Goal: Task Accomplishment & Management: Manage account settings

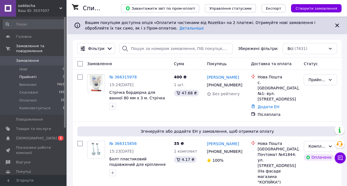
click at [30, 74] on span "Прийняті" at bounding box center [27, 76] width 17 height 5
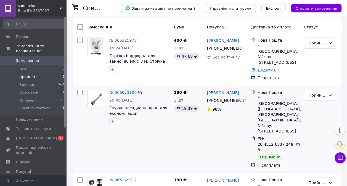
scroll to position [55, 0]
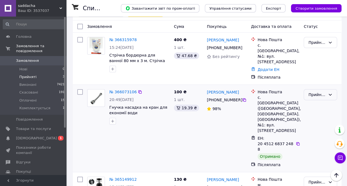
click at [310, 92] on div "Прийнято" at bounding box center [316, 95] width 17 height 6
click at [312, 100] on li "Виконано" at bounding box center [320, 101] width 33 height 10
click at [41, 136] on span "[DEMOGRAPHIC_DATA]" at bounding box center [33, 138] width 35 height 5
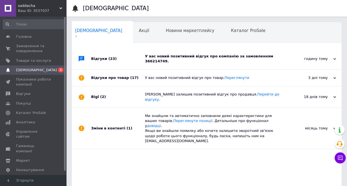
scroll to position [0, 3]
click at [173, 60] on div "У вас новий позитивний відгук про компанію за замовленням 366214749." at bounding box center [213, 58] width 136 height 21
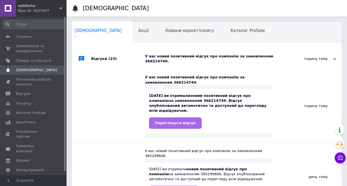
click at [178, 121] on span "Переглянути відгук" at bounding box center [175, 123] width 41 height 4
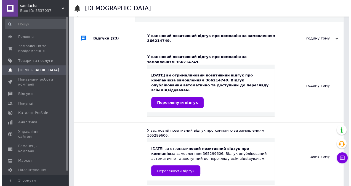
scroll to position [0, 0]
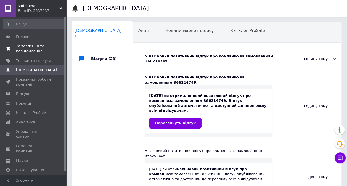
click at [37, 51] on span "Замовлення та повідомлення" at bounding box center [33, 49] width 35 height 10
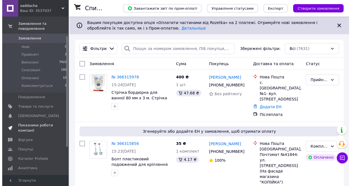
scroll to position [28, 0]
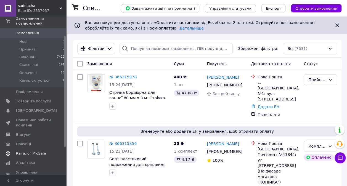
click at [40, 151] on span "Каталог ProSale" at bounding box center [31, 153] width 30 height 5
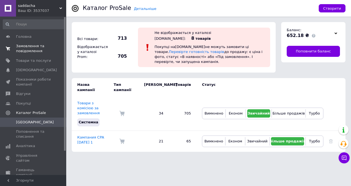
click at [35, 49] on span "Замовлення та повідомлення" at bounding box center [33, 49] width 35 height 10
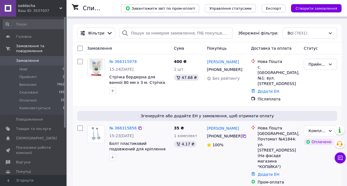
scroll to position [28, 0]
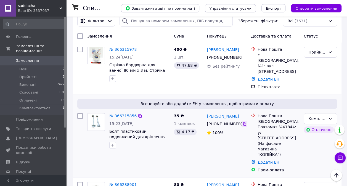
click at [243, 122] on icon at bounding box center [244, 124] width 4 height 4
drag, startPoint x: 239, startPoint y: 111, endPoint x: 206, endPoint y: 109, distance: 33.4
click at [206, 113] on div "[PERSON_NAME]" at bounding box center [226, 116] width 41 height 7
copy link "[PERSON_NAME]"
click at [203, 142] on div "35 ₴ 1 комплект 4.17 ₴" at bounding box center [188, 143] width 33 height 64
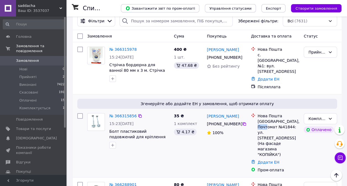
drag, startPoint x: 272, startPoint y: 122, endPoint x: 261, endPoint y: 122, distance: 10.5
click at [261, 122] on div "Одесса, Почтомат №41844: ул. Добровольцев, 3-Б (На фасаде магазина "КОПІЙКА")" at bounding box center [278, 138] width 42 height 39
copy div "41844"
click at [270, 160] on link "Додати ЕН" at bounding box center [268, 162] width 22 height 4
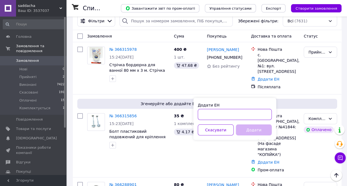
click at [232, 115] on input "Додати ЕН" at bounding box center [234, 114] width 74 height 11
paste input "20451269212649"
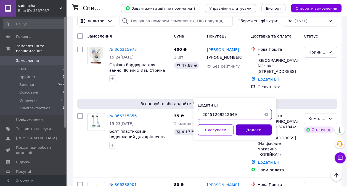
type input "20451269212649"
click at [249, 129] on button "Додати" at bounding box center [253, 129] width 36 height 11
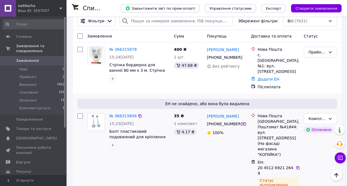
scroll to position [55, 0]
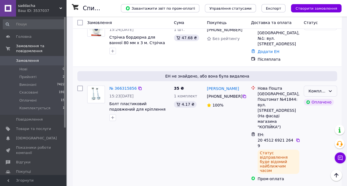
click at [333, 85] on div "Комплектується" at bounding box center [319, 90] width 33 height 11
click at [317, 128] on li "Оплачено" at bounding box center [320, 127] width 33 height 10
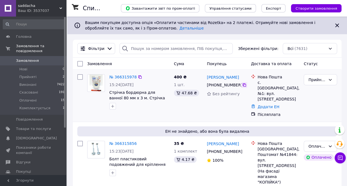
click at [242, 86] on icon at bounding box center [244, 85] width 4 height 4
drag, startPoint x: 237, startPoint y: 77, endPoint x: 207, endPoint y: 77, distance: 29.8
click at [207, 77] on div "[PERSON_NAME]" at bounding box center [226, 77] width 41 height 7
copy link "[PERSON_NAME]"
click at [184, 111] on div "400 ₴ 1 шт. 47.68 ₴" at bounding box center [188, 95] width 33 height 47
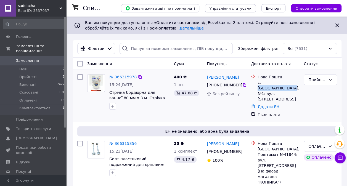
drag, startPoint x: 295, startPoint y: 82, endPoint x: 261, endPoint y: 83, distance: 33.9
click at [261, 83] on div "с. [GEOGRAPHIC_DATA], №1: вул. [STREET_ADDRESS]" at bounding box center [278, 91] width 42 height 22
copy div "Великий Омеляник"
click at [226, 108] on div "Тетяна Шевчук +380 95 600 83 69 Без рейтингу" at bounding box center [226, 95] width 44 height 47
click at [269, 105] on link "Додати ЕН" at bounding box center [268, 107] width 22 height 4
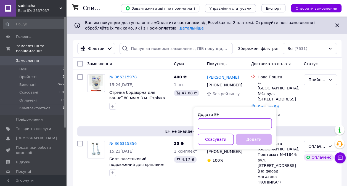
click at [231, 124] on input "Додати ЕН" at bounding box center [234, 123] width 74 height 11
paste input "20451269213385"
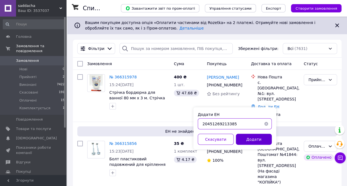
type input "20451269213385"
click at [244, 141] on button "Додати" at bounding box center [253, 139] width 36 height 11
